Goal: Ask a question

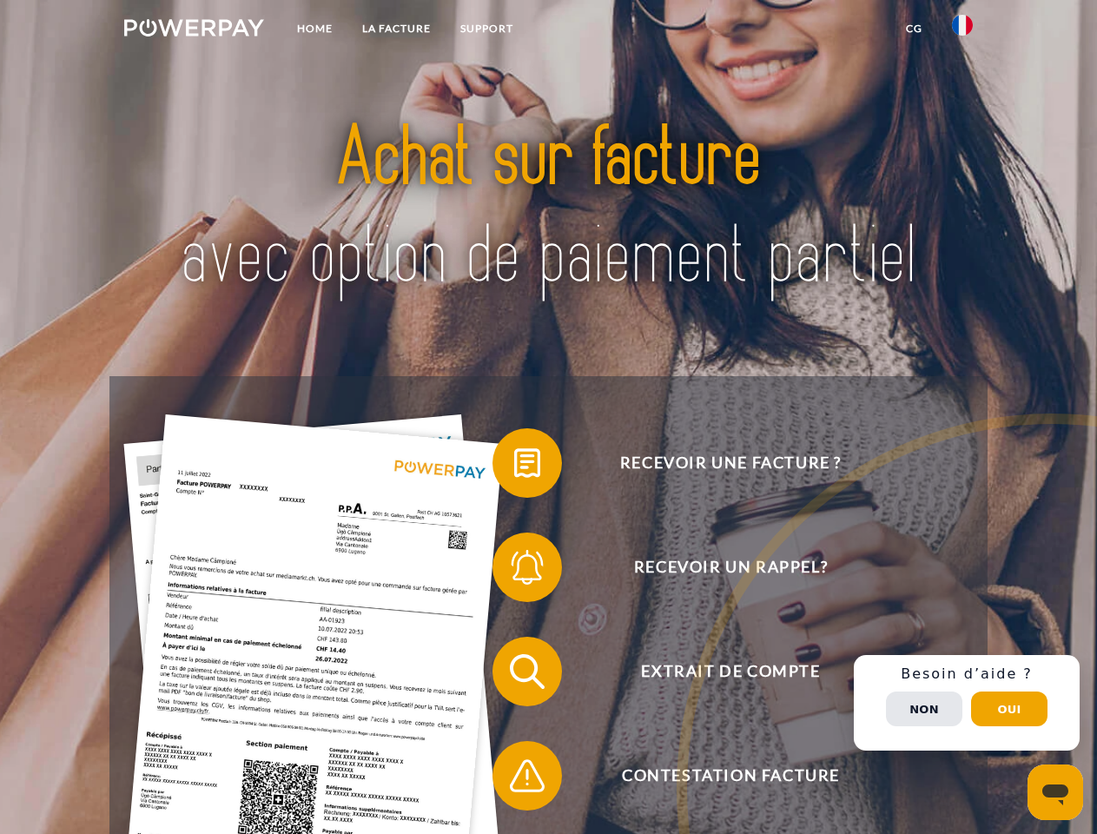
click at [194, 30] on img at bounding box center [194, 27] width 140 height 17
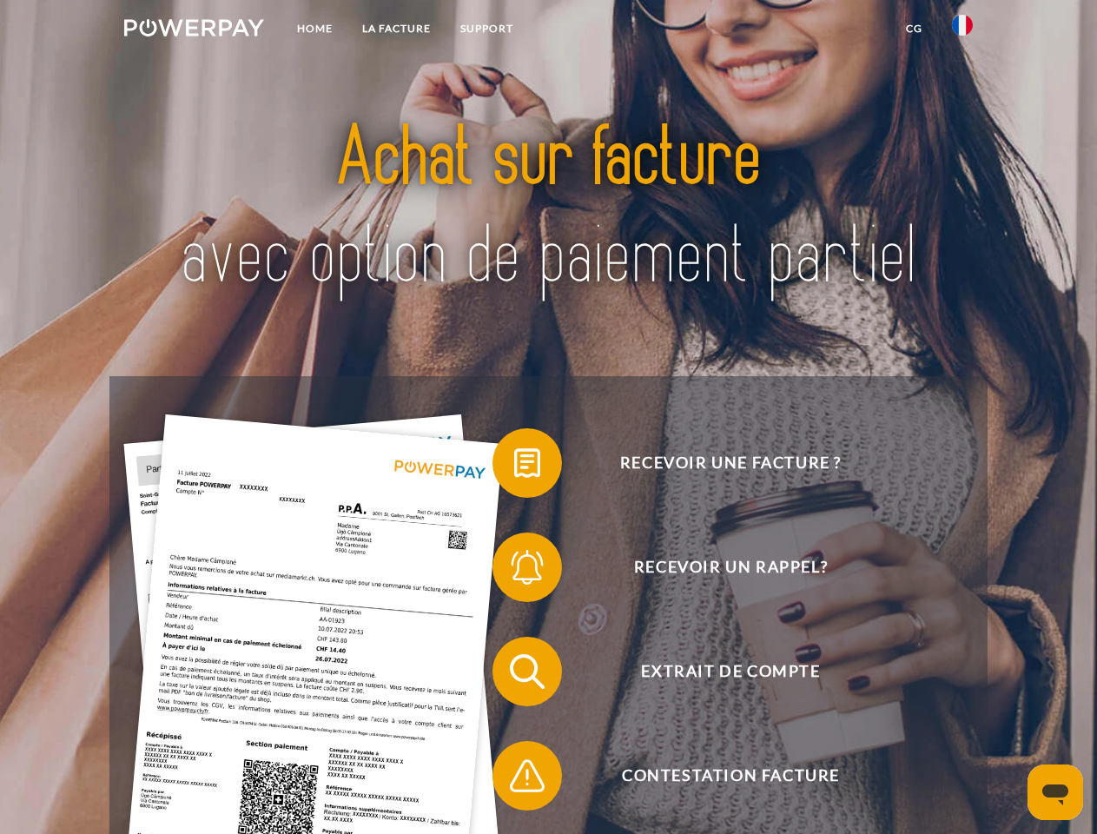
click at [963, 30] on img at bounding box center [962, 25] width 21 height 21
click at [914, 29] on link "CG" at bounding box center [914, 28] width 46 height 31
click at [514, 467] on span at bounding box center [501, 463] width 87 height 87
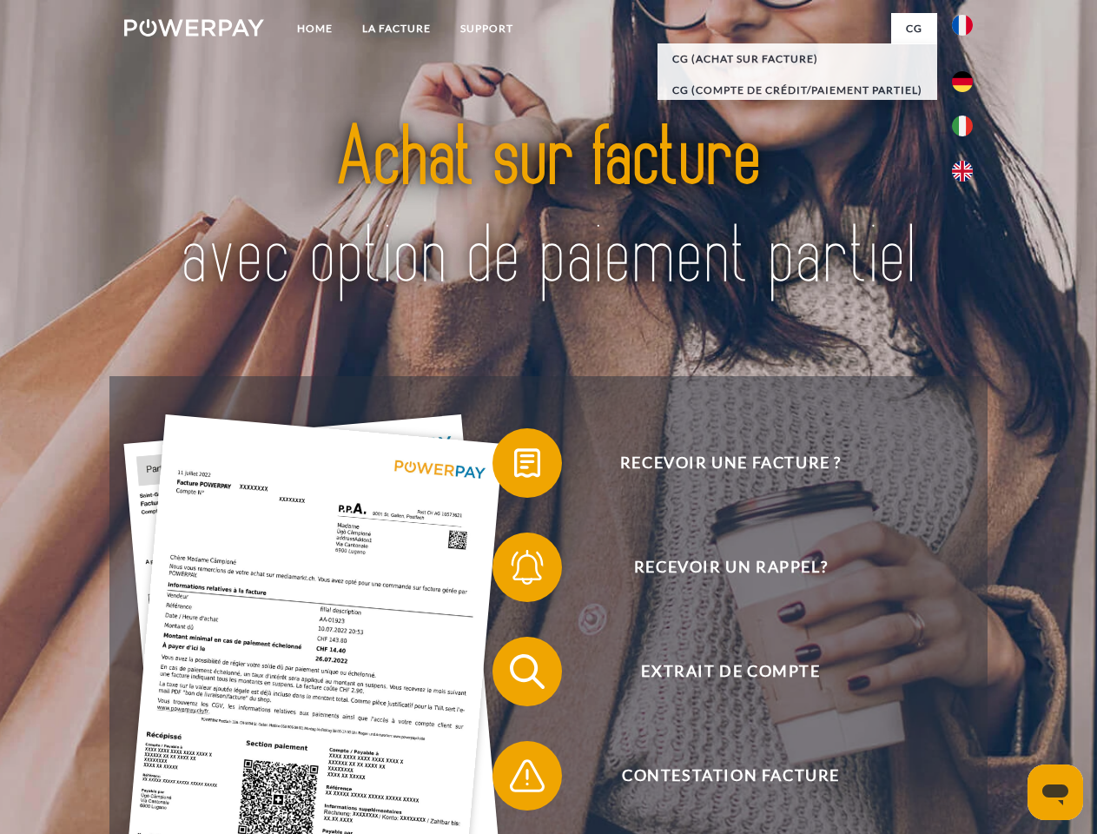
click at [514, 571] on span at bounding box center [501, 567] width 87 height 87
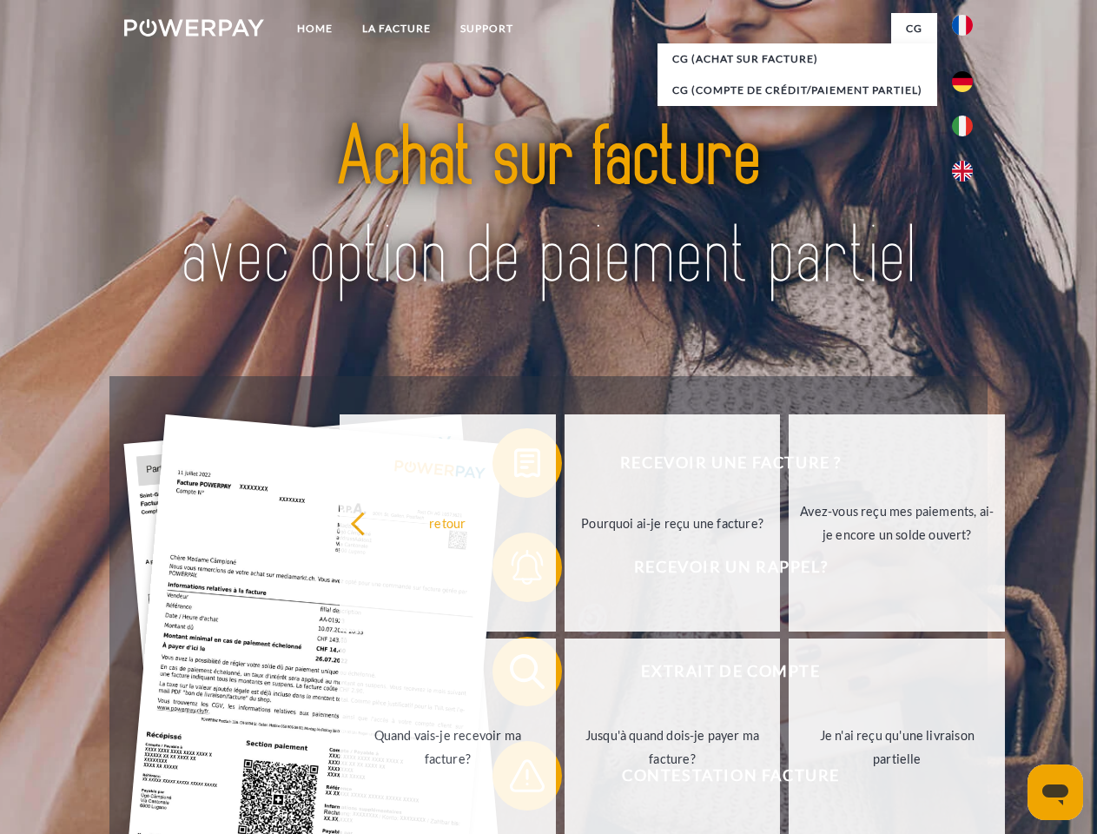
click at [565, 675] on link "Jusqu'à quand dois-je payer ma facture?" at bounding box center [673, 747] width 216 height 217
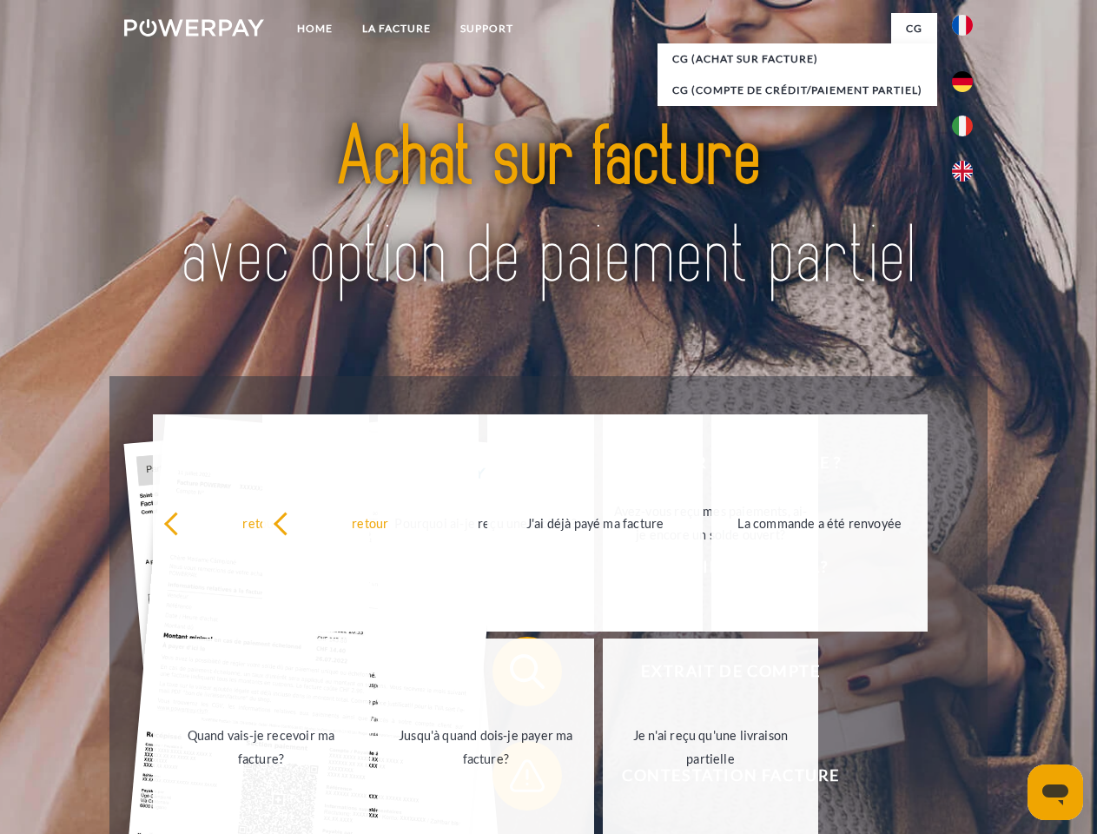
click at [603, 779] on link "Je n'ai reçu qu'une livraison partielle" at bounding box center [711, 747] width 216 height 217
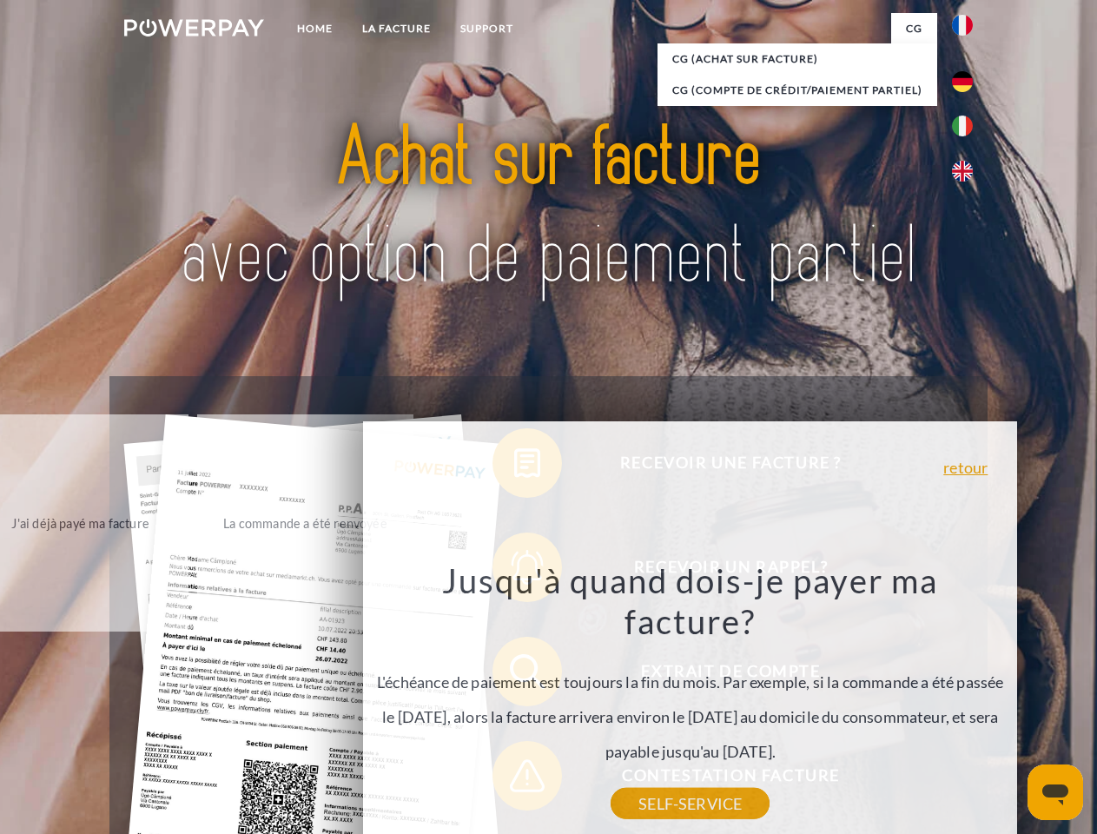
click at [967, 703] on div "Recevoir une facture ? Recevoir un rappel? Extrait de compte retour" at bounding box center [548, 723] width 878 height 695
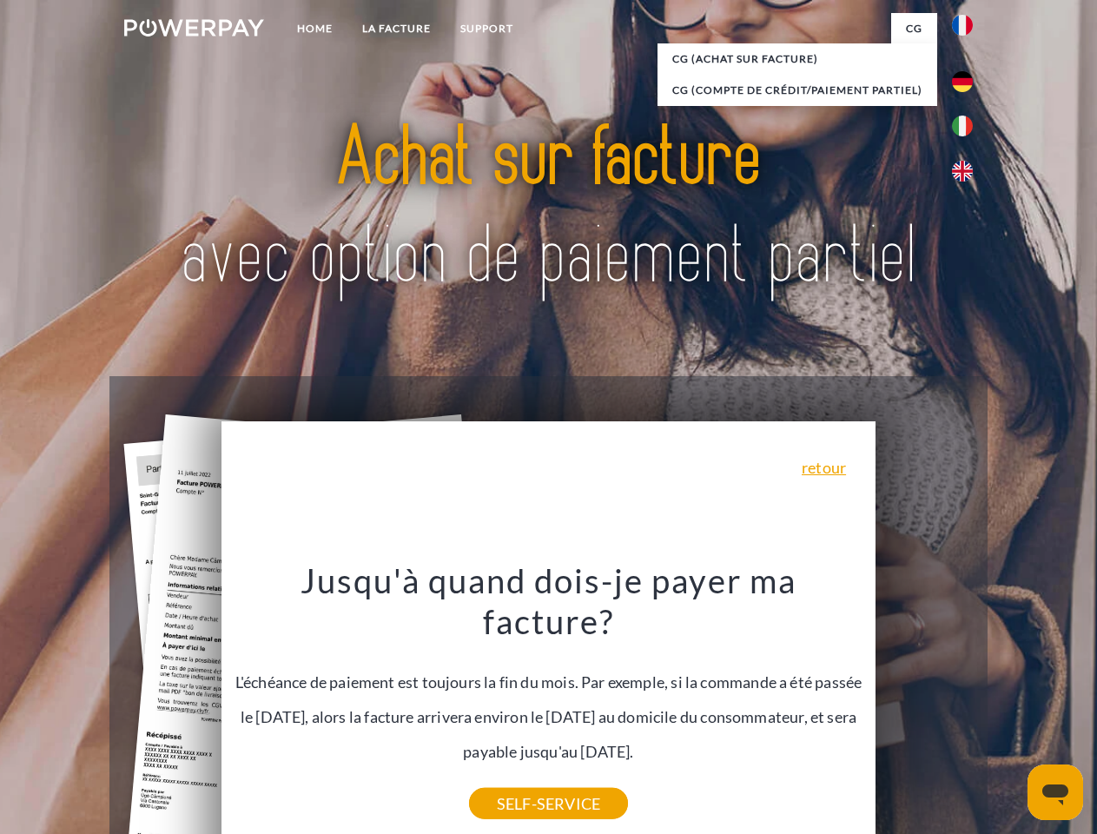
click at [924, 706] on span "Extrait de compte" at bounding box center [731, 672] width 426 height 70
click at [1010, 709] on header "Home LA FACTURE Support" at bounding box center [548, 600] width 1097 height 1200
